Goal: Task Accomplishment & Management: Manage account settings

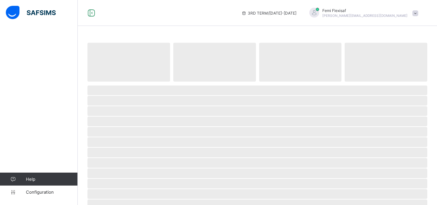
select select "**"
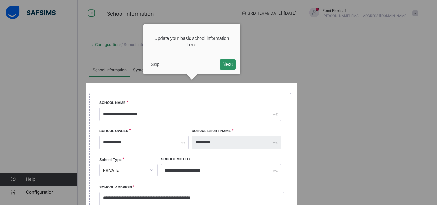
click at [156, 64] on button "Skip" at bounding box center [155, 65] width 14 height 10
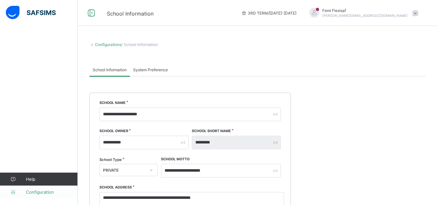
click at [42, 192] on span "Configuration" at bounding box center [52, 192] width 52 height 5
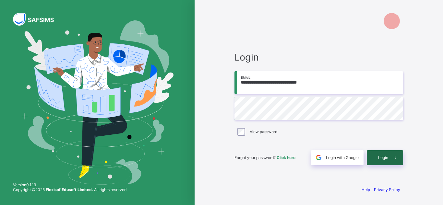
click at [382, 158] on span "Login" at bounding box center [383, 157] width 10 height 5
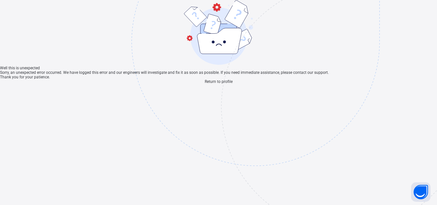
click at [213, 84] on span "Return to profile" at bounding box center [219, 81] width 28 height 5
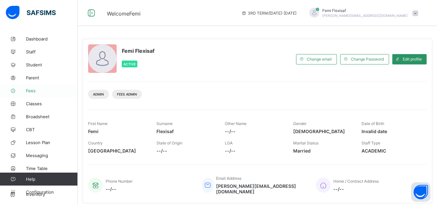
click at [34, 92] on span "Fees" at bounding box center [52, 90] width 52 height 5
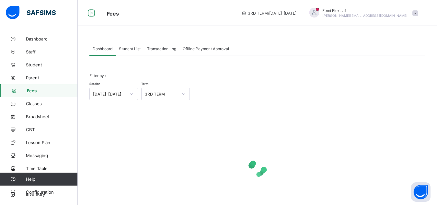
click at [125, 51] on span "Student List" at bounding box center [130, 48] width 22 height 5
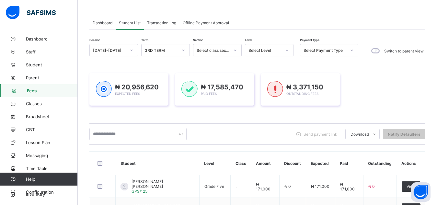
scroll to position [13, 0]
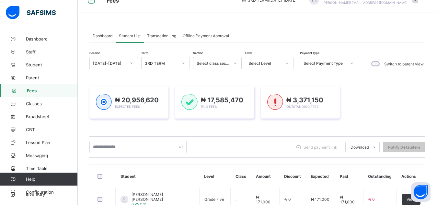
click at [102, 34] on span "Dashboard" at bounding box center [103, 35] width 20 height 5
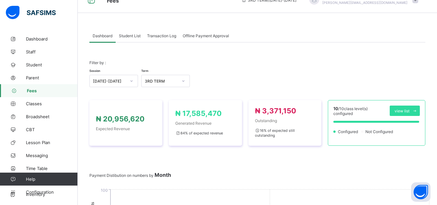
click at [101, 35] on span "Dashboard" at bounding box center [103, 35] width 20 height 5
click at [137, 32] on div "Student List" at bounding box center [130, 35] width 28 height 13
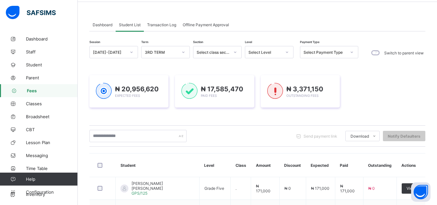
scroll to position [23, 0]
click at [168, 28] on span "Transaction Log" at bounding box center [161, 25] width 29 height 5
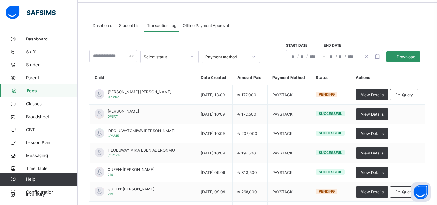
scroll to position [10, 0]
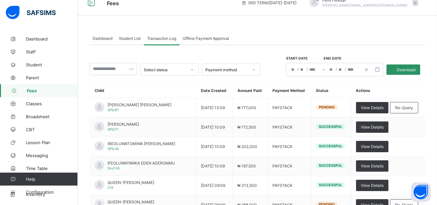
click at [209, 37] on span "Offline Payment Approval" at bounding box center [206, 38] width 46 height 5
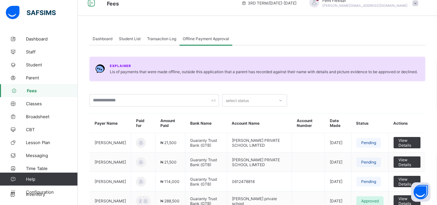
scroll to position [0, 0]
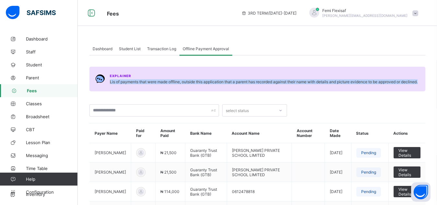
drag, startPoint x: 110, startPoint y: 83, endPoint x: 425, endPoint y: 83, distance: 315.2
click at [425, 83] on div "Explainer Lis of payments that were made offline, outside this application that…" at bounding box center [257, 79] width 336 height 25
copy span "Lis of payments that were made offline, outside this application that a parent …"
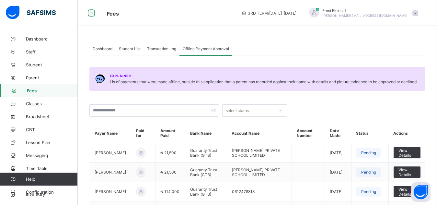
click at [301, 47] on div "Dashboard Student List Transaction Log Offline Payment Approval" at bounding box center [257, 48] width 336 height 13
click at [107, 50] on span "Dashboard" at bounding box center [103, 48] width 20 height 5
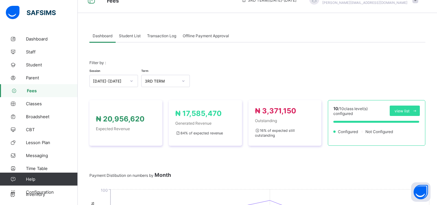
scroll to position [26, 0]
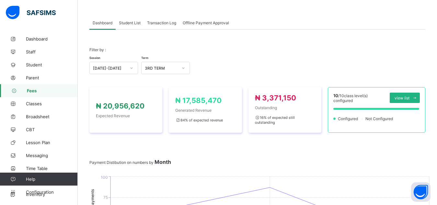
click at [420, 100] on span at bounding box center [415, 98] width 10 height 10
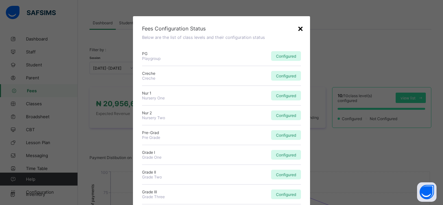
click at [299, 27] on div "×" at bounding box center [300, 28] width 6 height 11
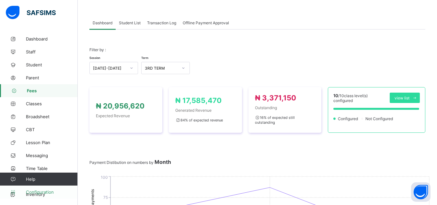
click at [48, 192] on span "Configuration" at bounding box center [52, 192] width 52 height 5
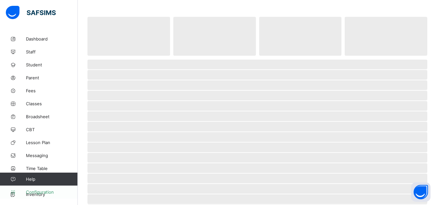
click at [51, 192] on span "Configuration" at bounding box center [52, 192] width 52 height 5
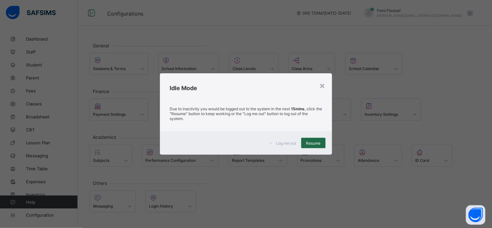
click at [313, 140] on div "Resume" at bounding box center [313, 143] width 24 height 10
click at [314, 145] on span "Resume" at bounding box center [313, 143] width 15 height 5
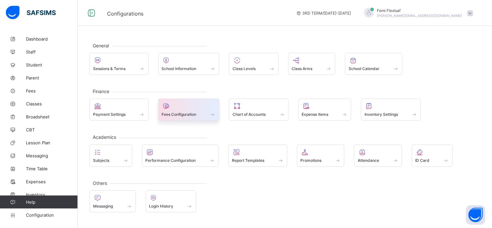
click at [173, 109] on div at bounding box center [189, 106] width 54 height 8
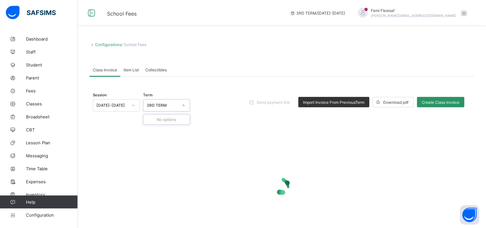
click at [166, 111] on div "3RD TERM" at bounding box center [166, 105] width 47 height 12
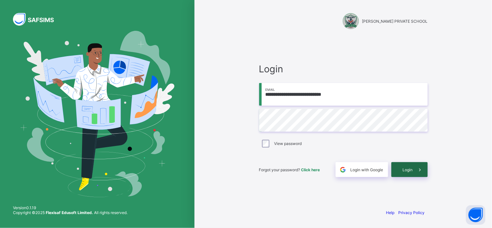
click at [408, 171] on span "Login" at bounding box center [408, 169] width 10 height 5
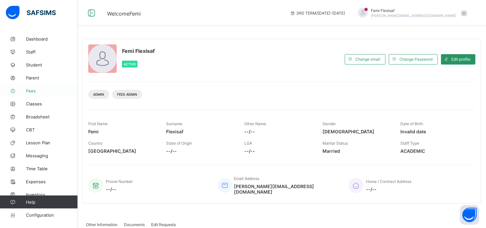
click at [31, 89] on span "Fees" at bounding box center [52, 90] width 52 height 5
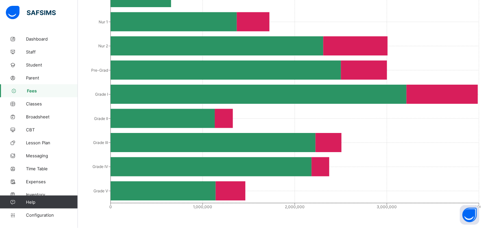
scroll to position [375, 0]
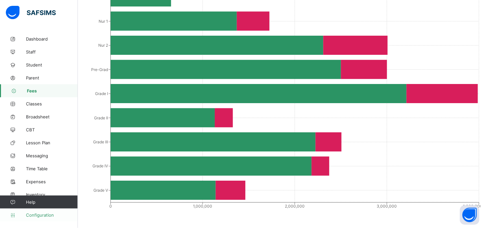
click at [47, 205] on span "Configuration" at bounding box center [52, 214] width 52 height 5
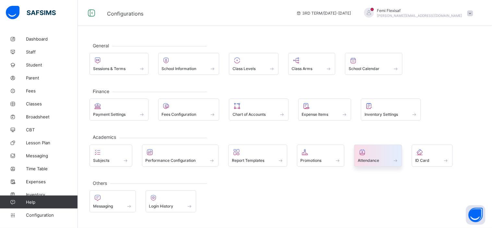
click at [378, 156] on span at bounding box center [378, 157] width 41 height 2
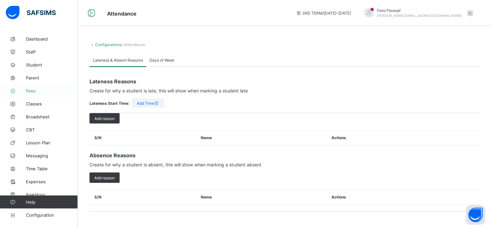
click at [31, 89] on span "Fees" at bounding box center [52, 90] width 52 height 5
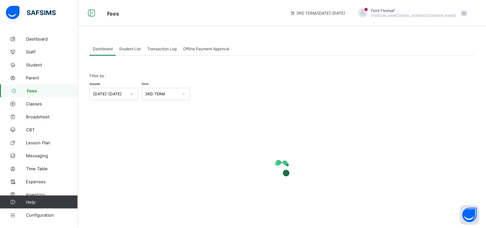
click at [160, 49] on span "Transaction Log" at bounding box center [161, 48] width 29 height 5
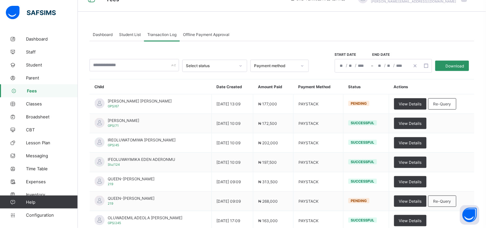
scroll to position [29, 0]
